Goal: Navigation & Orientation: Find specific page/section

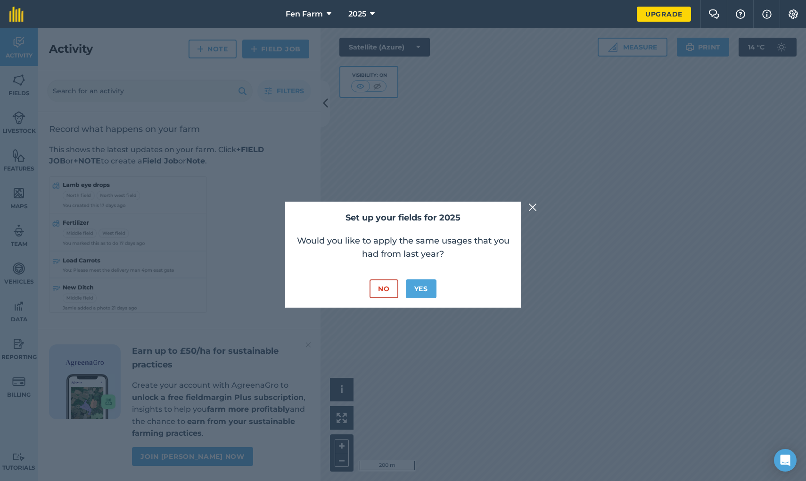
click at [420, 289] on button "Yes" at bounding box center [421, 289] width 31 height 19
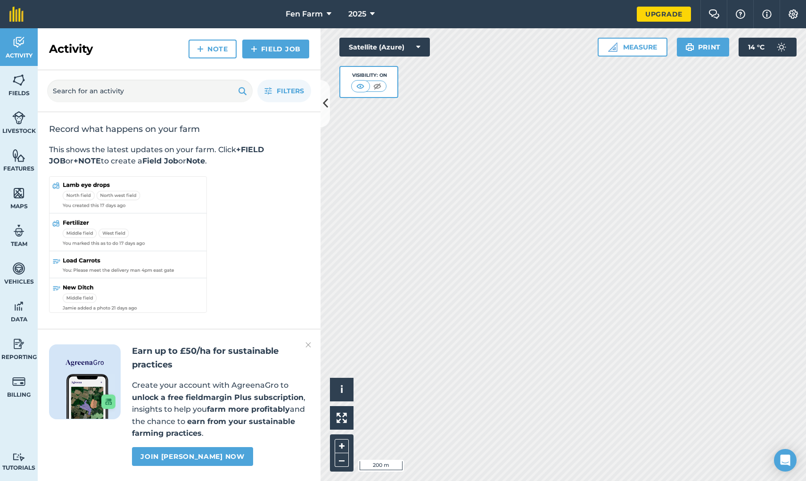
click at [307, 345] on img at bounding box center [308, 344] width 6 height 11
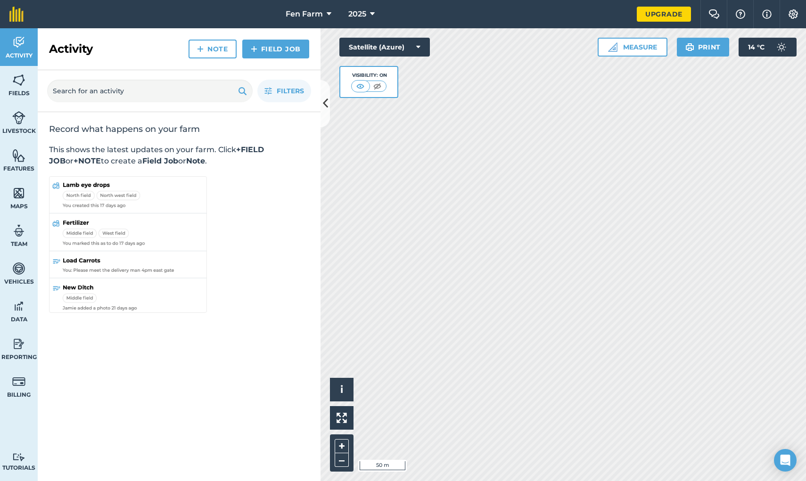
click at [737, 48] on div "Hello i © 2025 TomTom, Microsoft 50 m + – Satellite (Azure) Visibility: On Meas…" at bounding box center [564, 254] width 486 height 453
click at [423, 52] on button "Satellite (Azure)" at bounding box center [384, 47] width 91 height 19
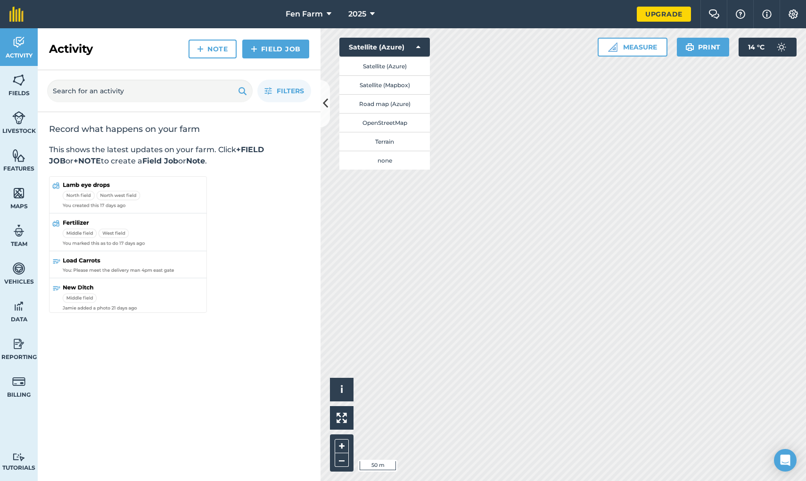
click at [405, 89] on button "Satellite (Mapbox)" at bounding box center [384, 84] width 91 height 19
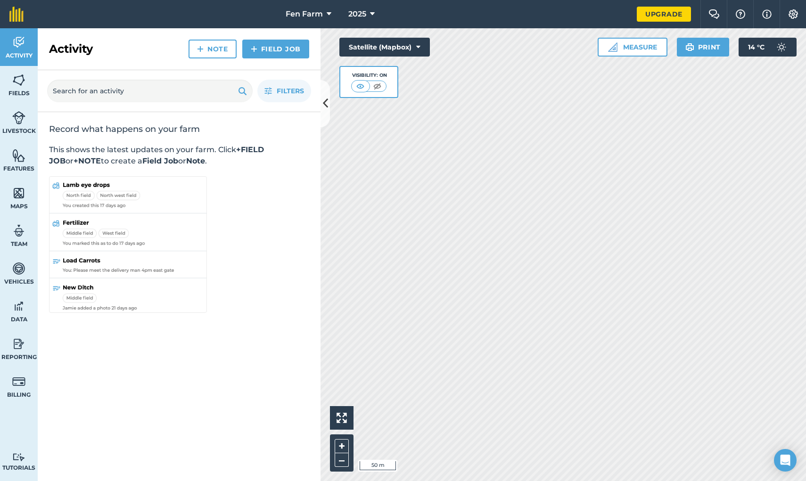
click at [391, 87] on div "Hello i 50 m + – Satellite (Mapbox) Visibility: On Measure Print 14 ° C" at bounding box center [564, 254] width 486 height 453
